Goal: Navigation & Orientation: Find specific page/section

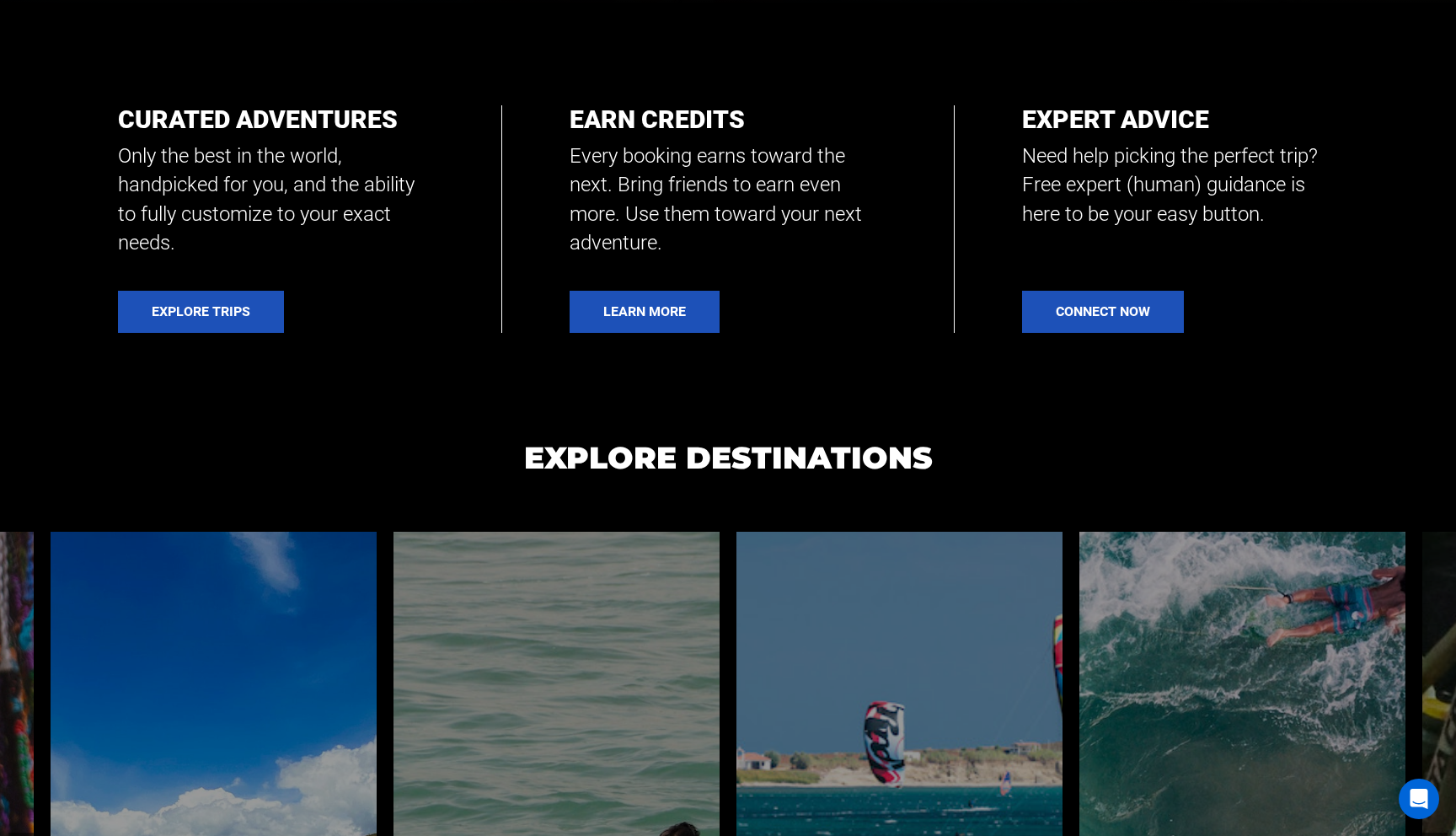
scroll to position [833, 0]
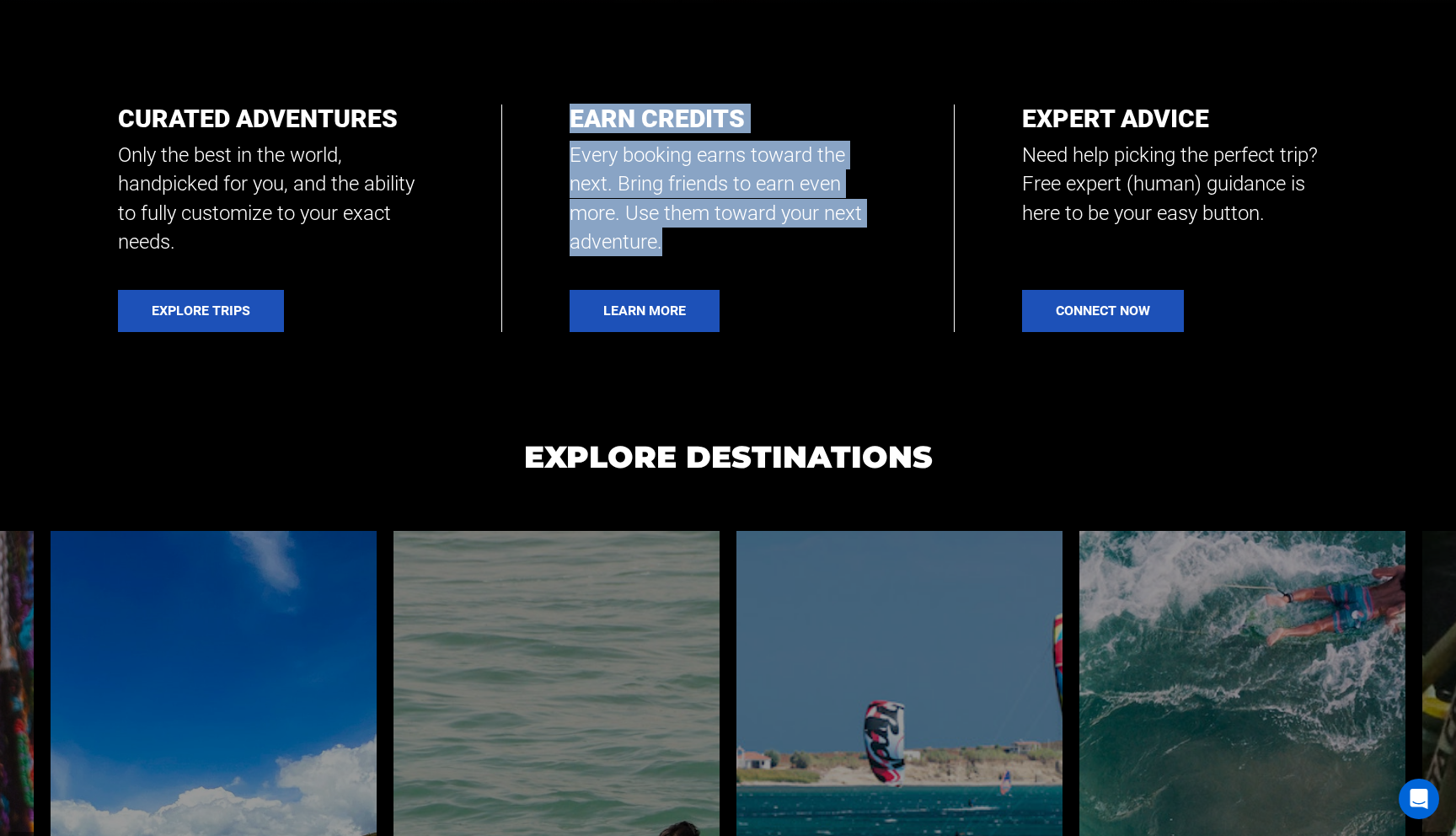
drag, startPoint x: 573, startPoint y: 127, endPoint x: 667, endPoint y: 246, distance: 151.6
click at [667, 246] on div "Earn Credits Every booking earns toward the next. Bring friends to earn even mo…" at bounding box center [727, 180] width 316 height 152
click at [667, 246] on p "Every booking earns toward the next. Bring friends to earn even more. Use them …" at bounding box center [727, 198] width 316 height 115
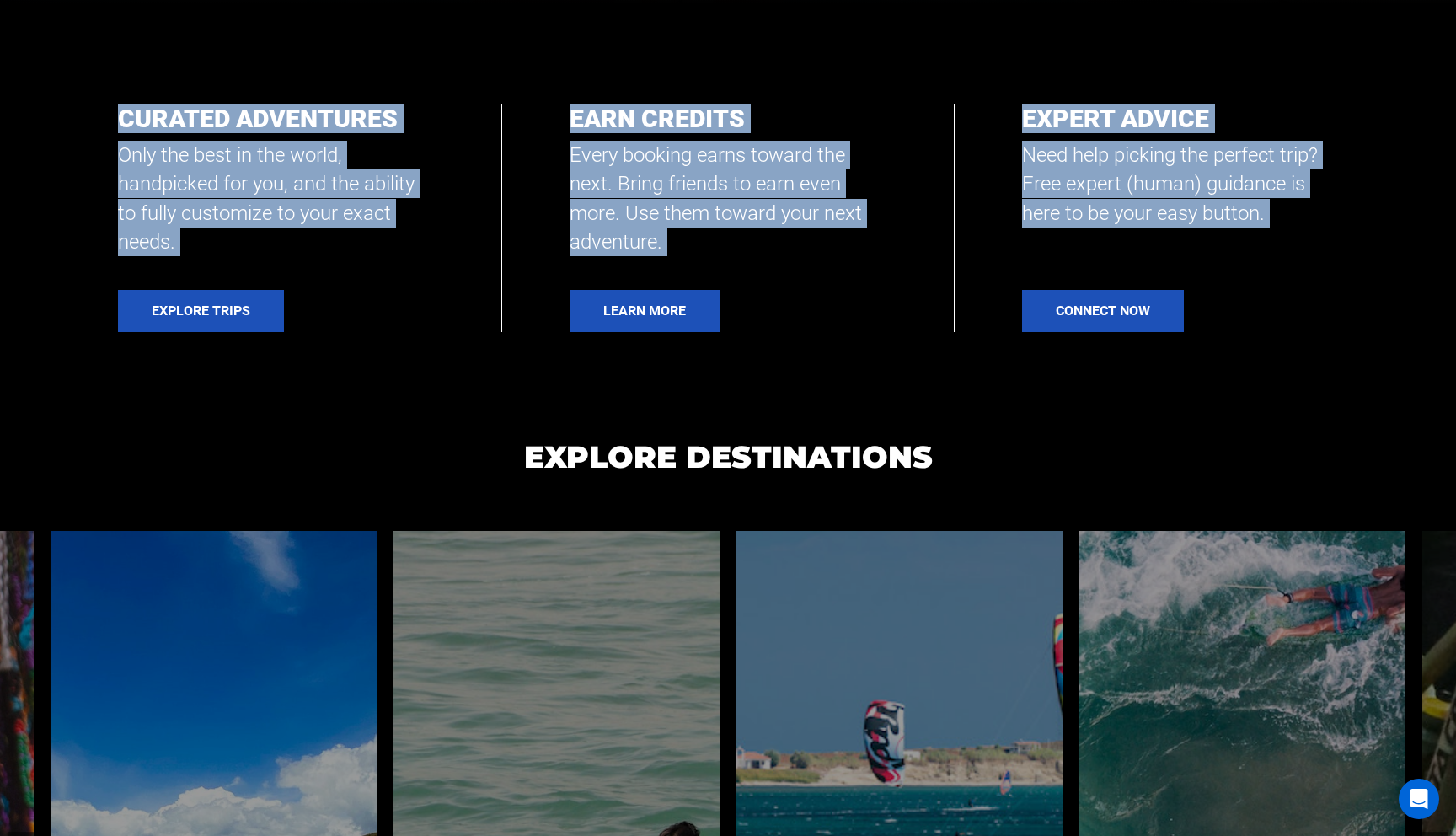
drag, startPoint x: 114, startPoint y: 111, endPoint x: 1344, endPoint y: 342, distance: 1251.5
click at [1344, 342] on section "Curated Adventures Only the best in the world, handpicked for you, and the abil…" at bounding box center [728, 218] width 1456 height 429
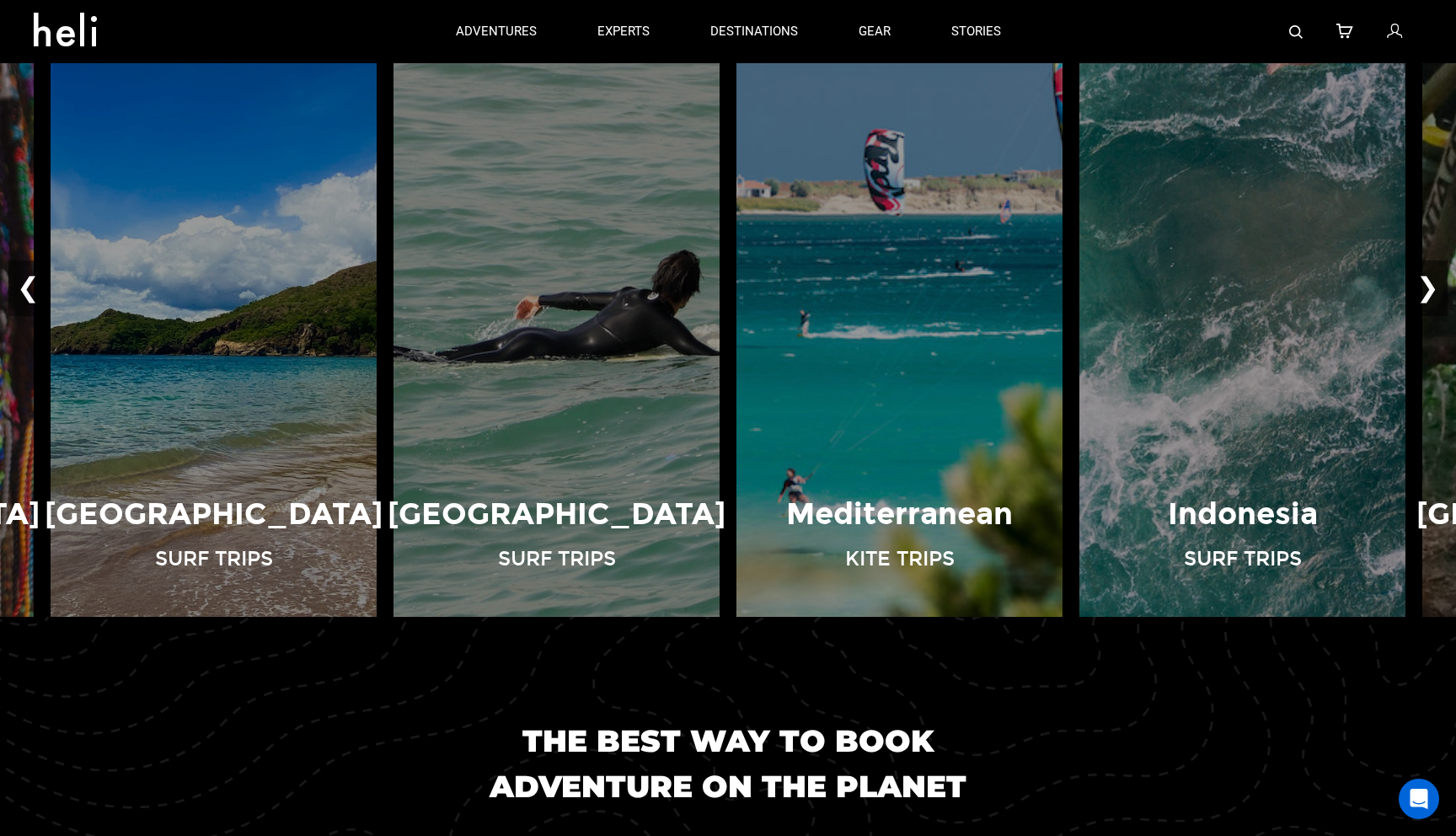
scroll to position [1308, 0]
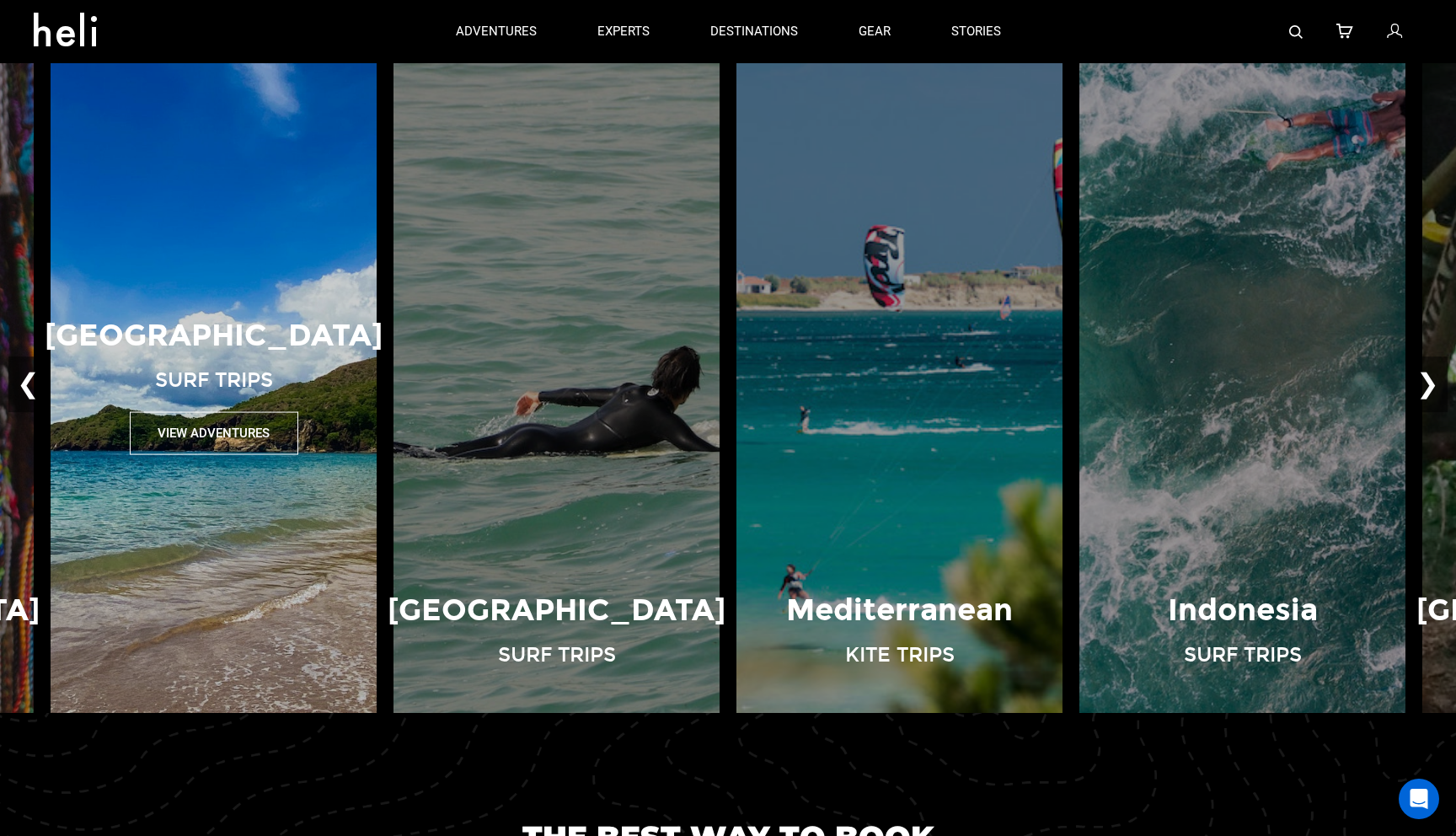
click at [205, 440] on button "View Adventures" at bounding box center [213, 432] width 169 height 43
click at [215, 435] on button "View Adventures" at bounding box center [213, 432] width 169 height 43
click at [213, 424] on button "View Adventures" at bounding box center [213, 432] width 169 height 43
click at [219, 359] on div "Costa Rica Surf Trips View Adventures" at bounding box center [213, 385] width 343 height 141
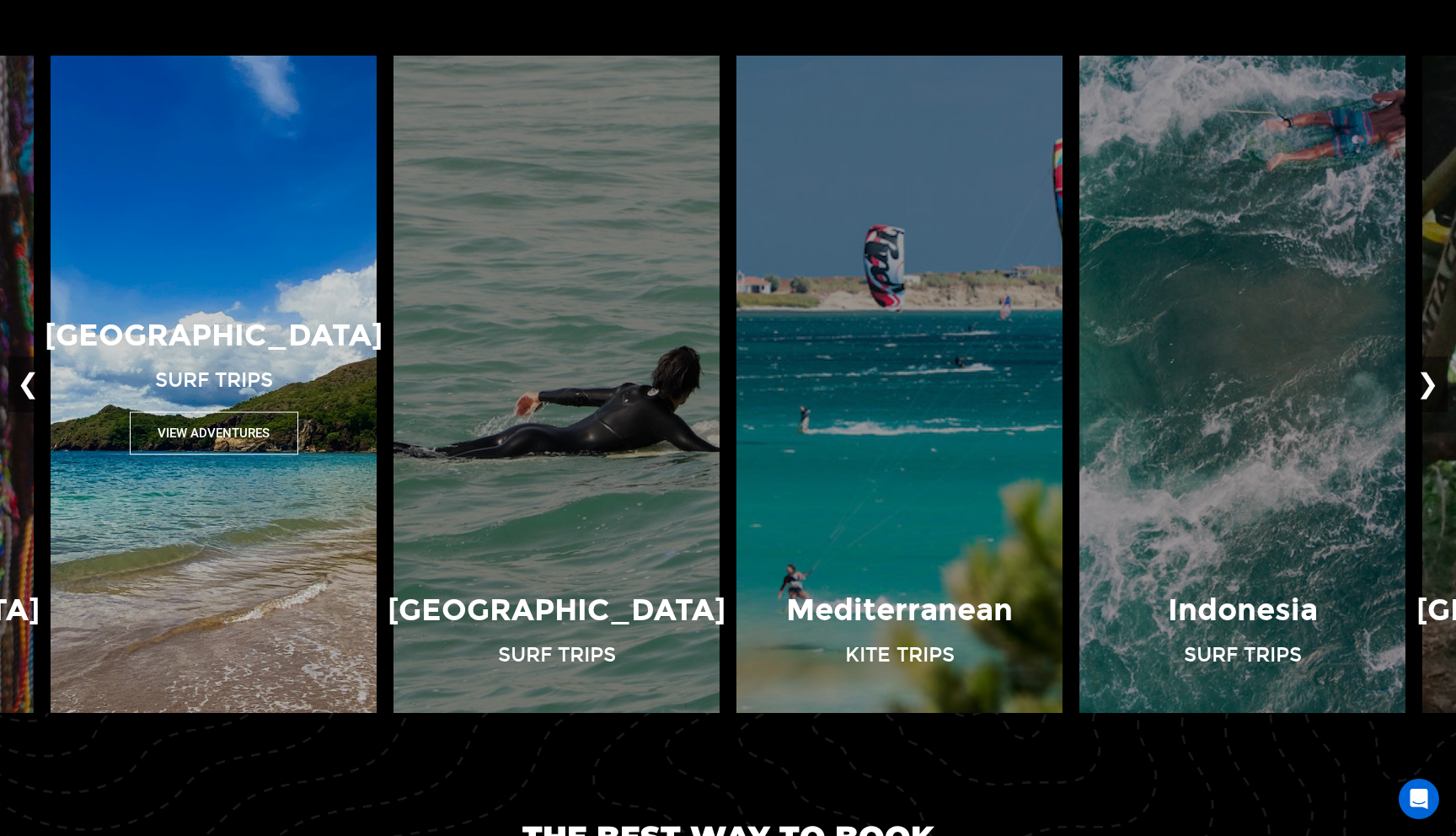
scroll to position [1336, 0]
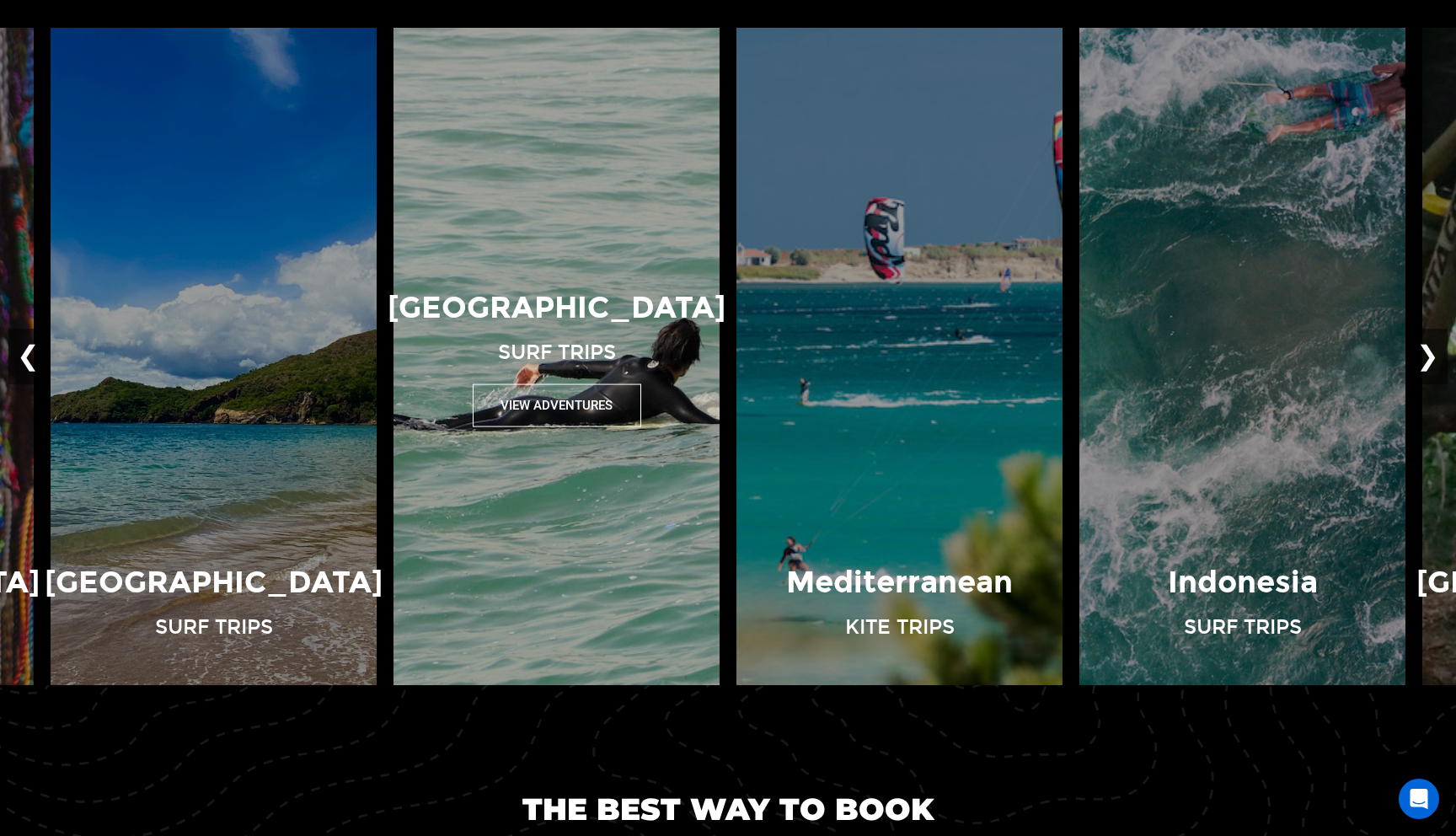
click at [580, 415] on button "View Adventures" at bounding box center [556, 405] width 169 height 43
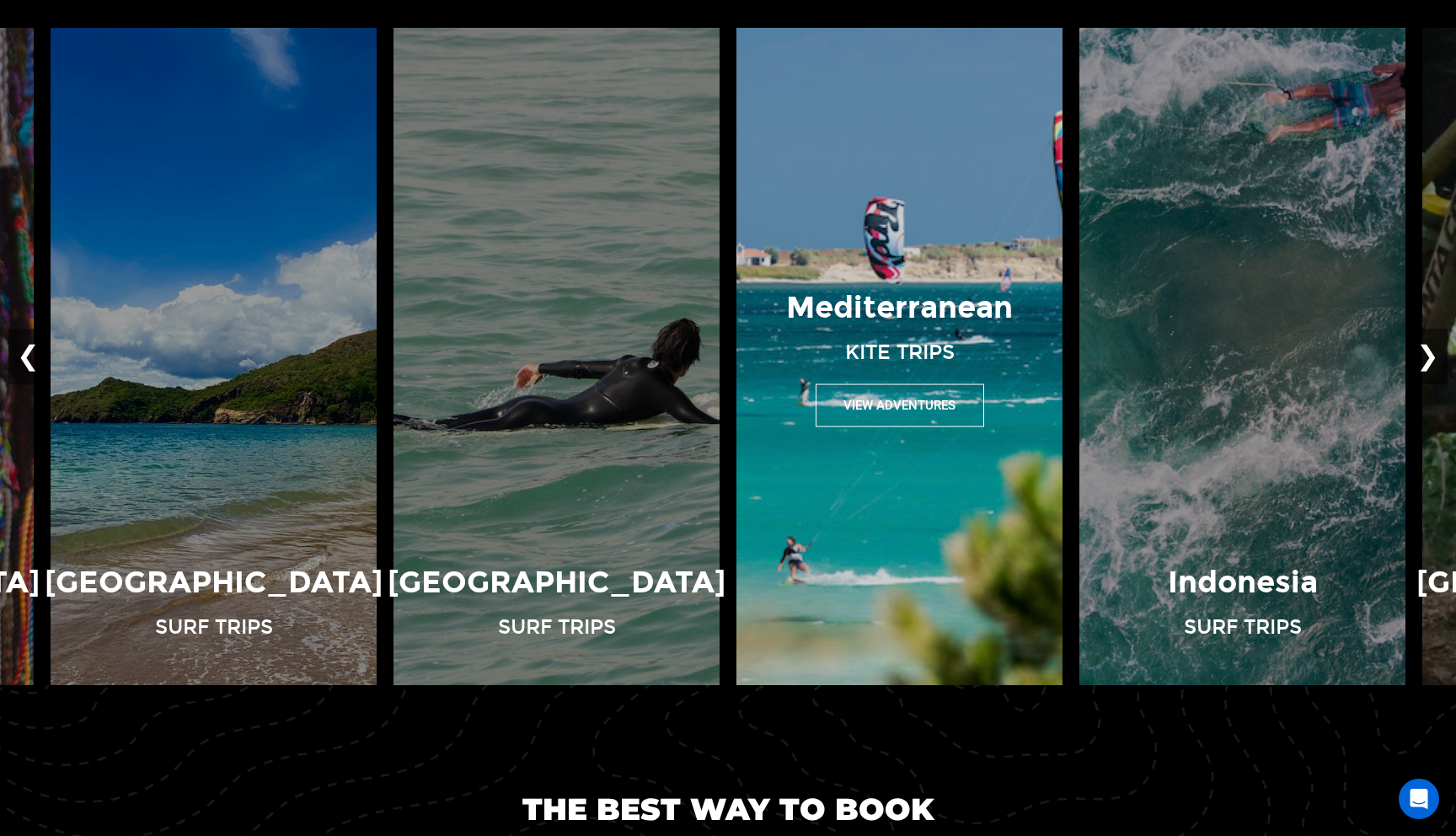
click at [887, 426] on button "View Adventures" at bounding box center [900, 405] width 169 height 43
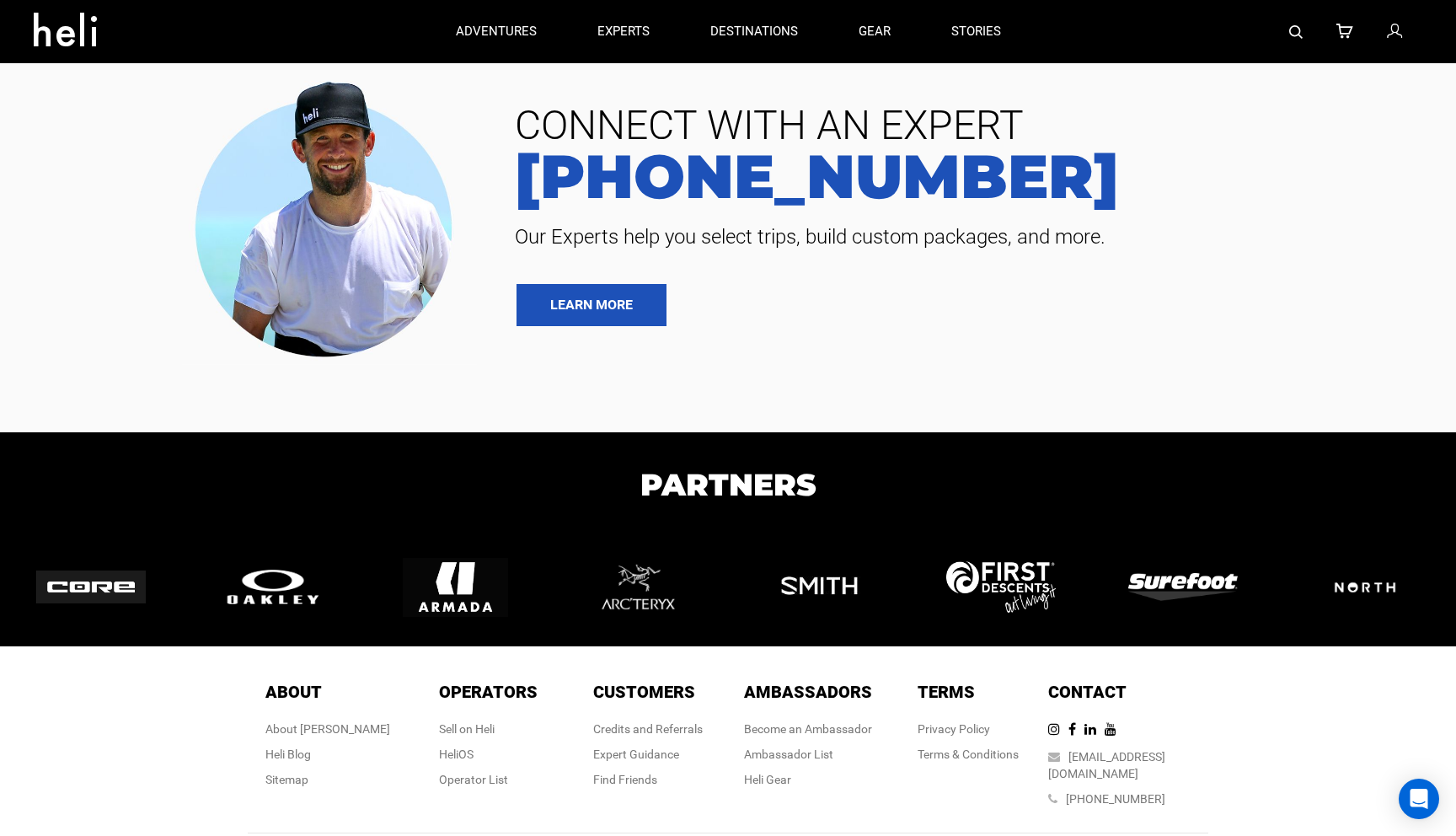
click at [1178, 419] on section "CONNECT WITH AN EXPERT [PHONE_NUMBER] Our Experts help you select trips, build …" at bounding box center [728, 216] width 1456 height 432
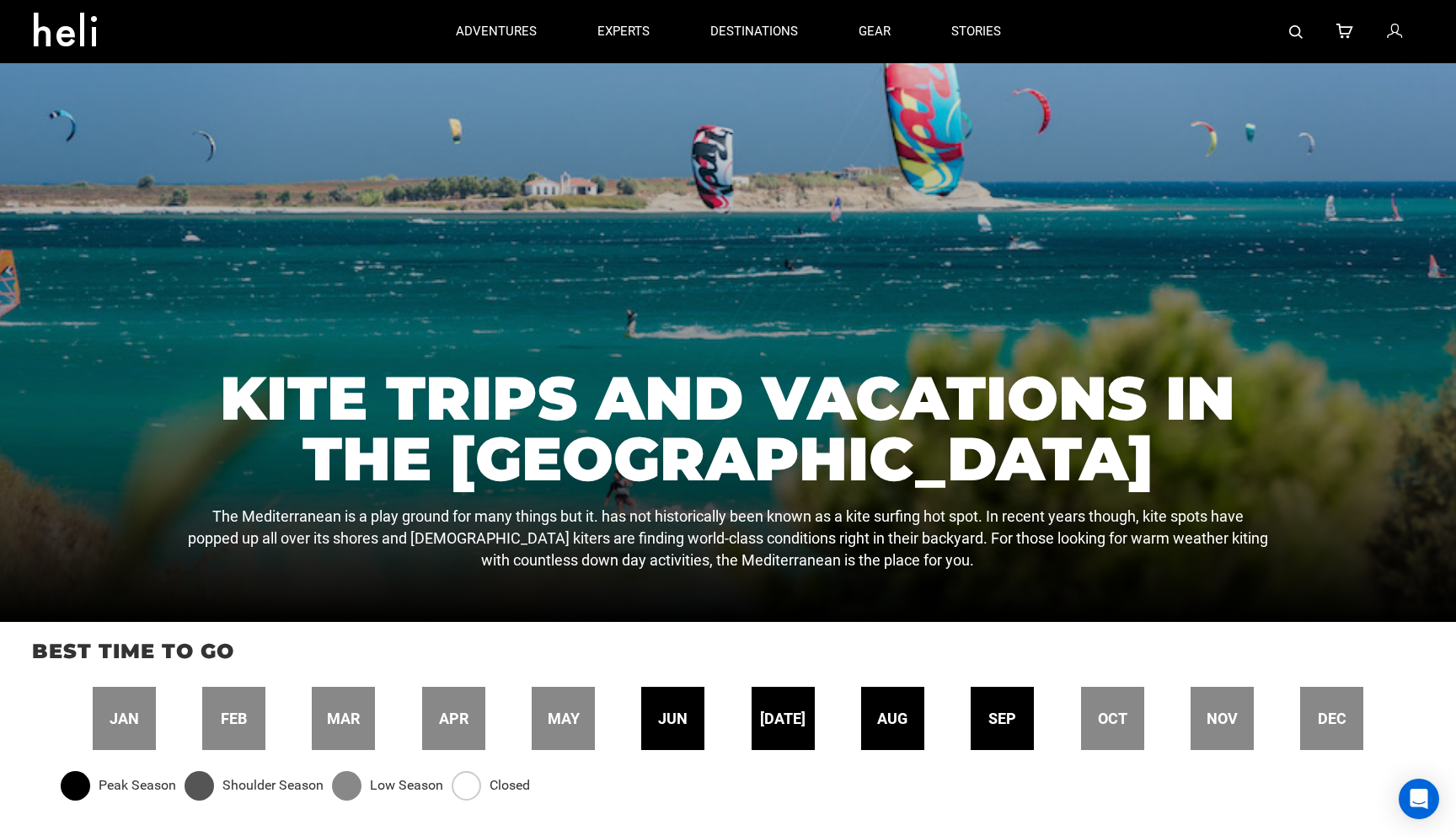
scroll to position [146, 0]
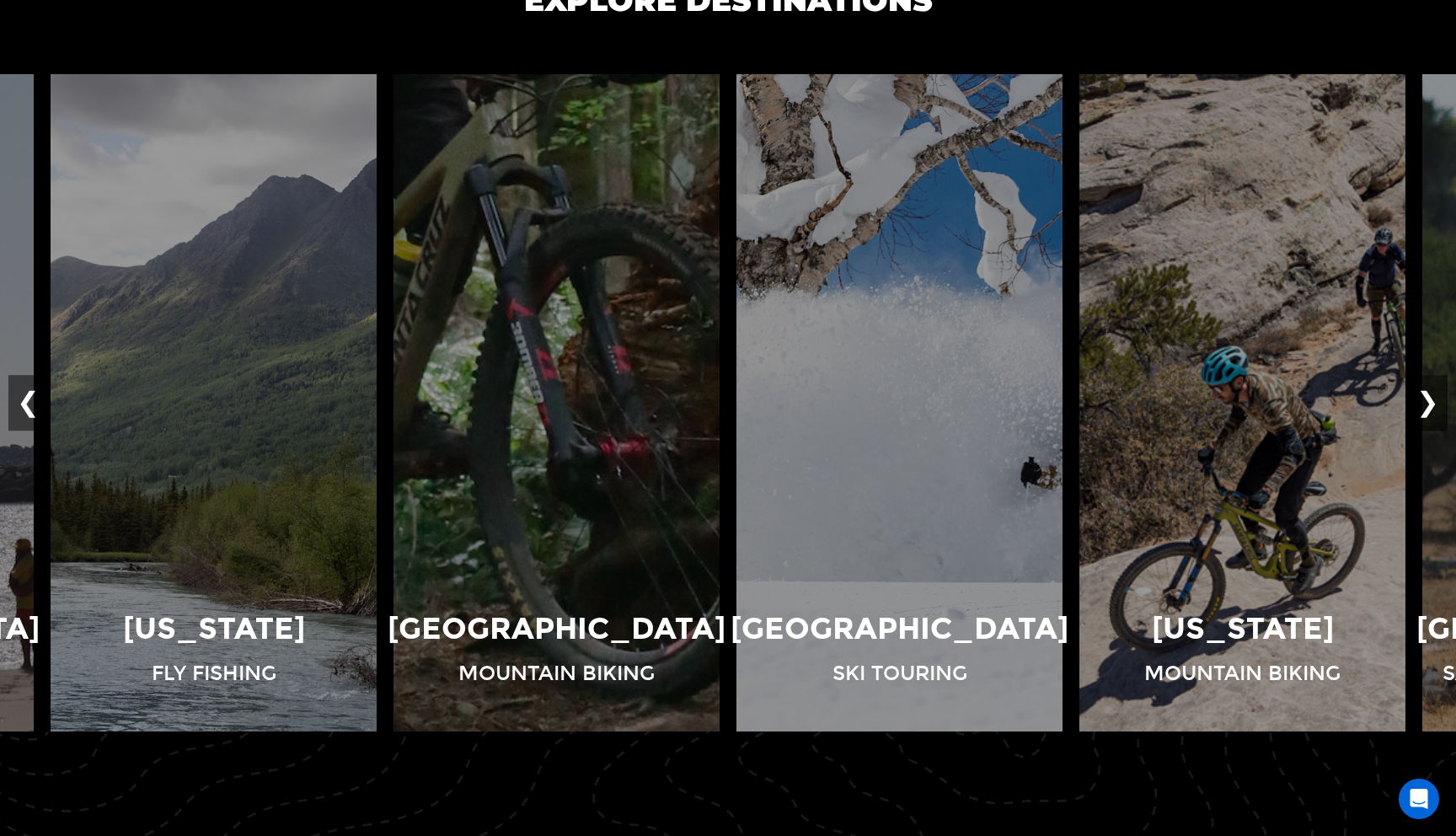
scroll to position [1293, 0]
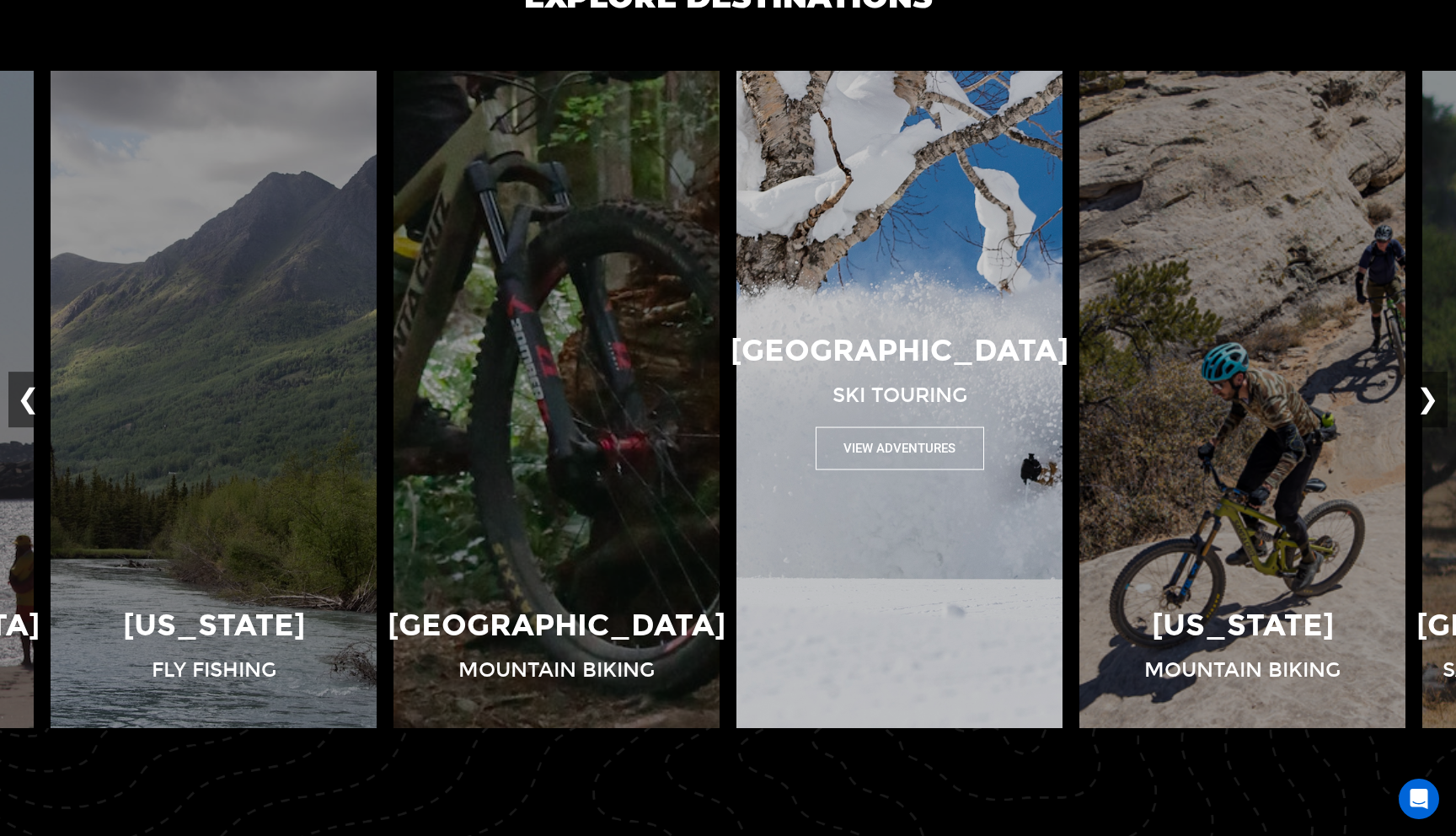
click at [916, 451] on button "View Adventures" at bounding box center [900, 447] width 169 height 43
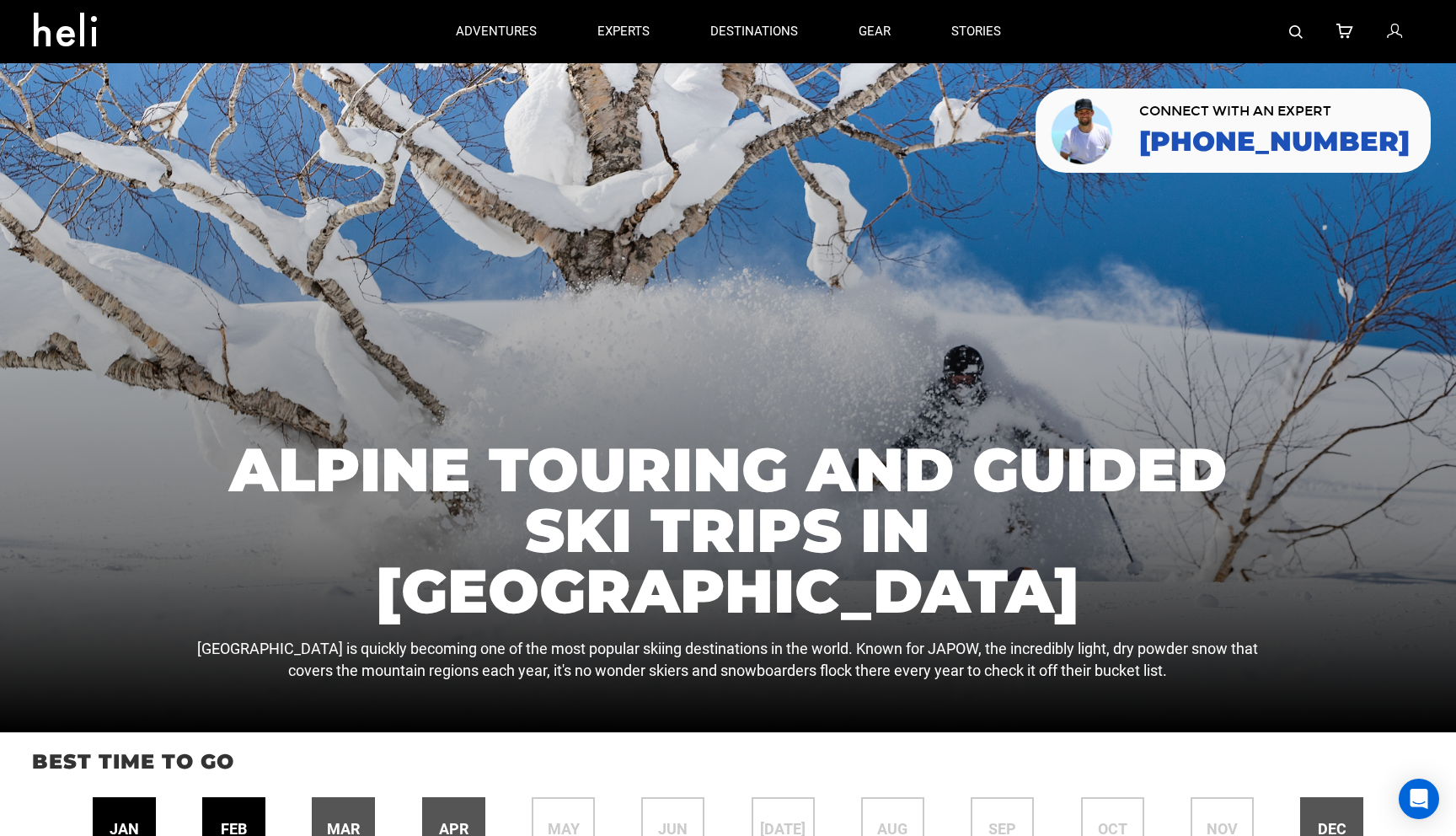
click at [53, 38] on icon at bounding box center [72, 25] width 76 height 27
